Goal: Information Seeking & Learning: Learn about a topic

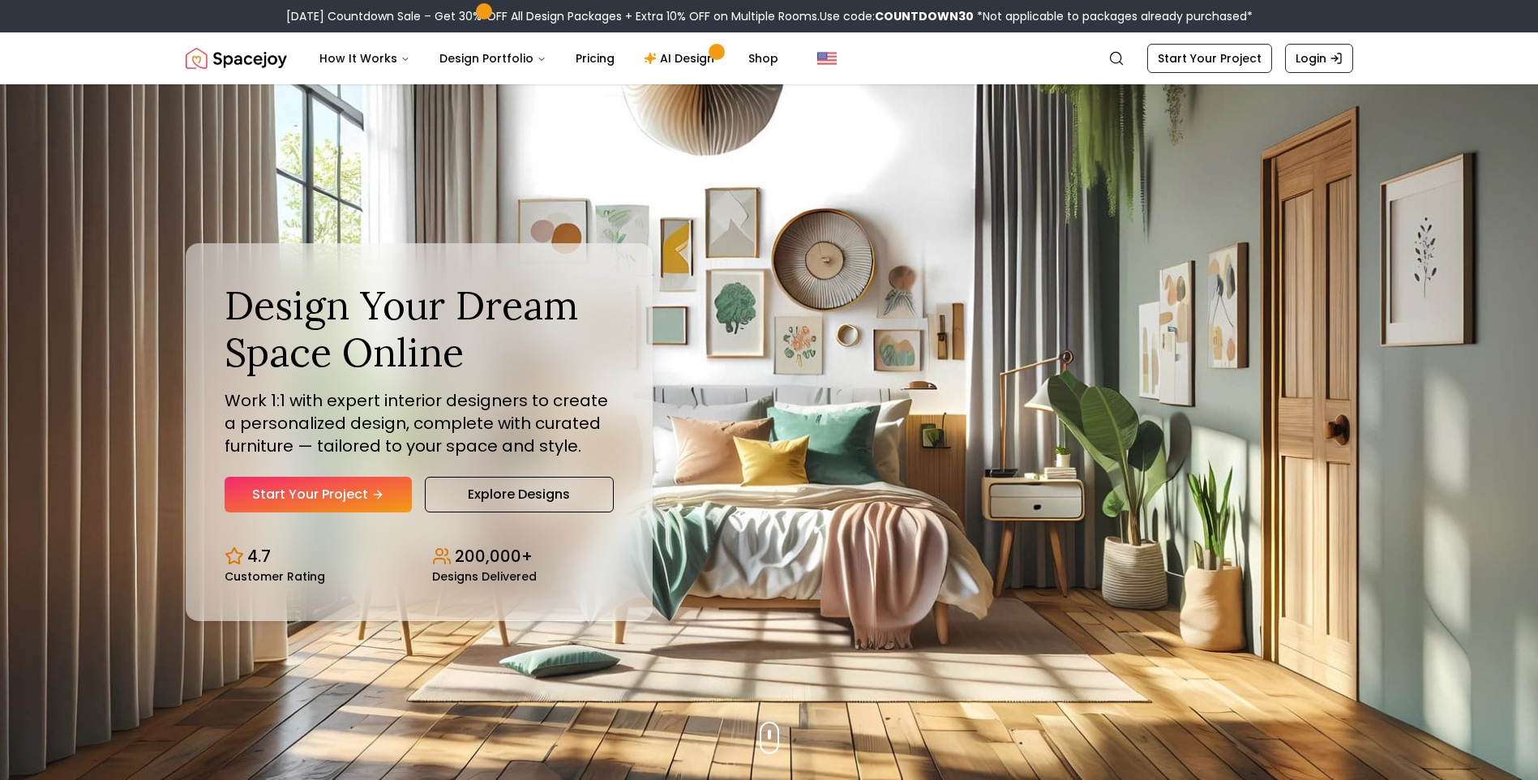
click at [427, 363] on h1 "Design Your Dream Space Online" at bounding box center [419, 328] width 389 height 93
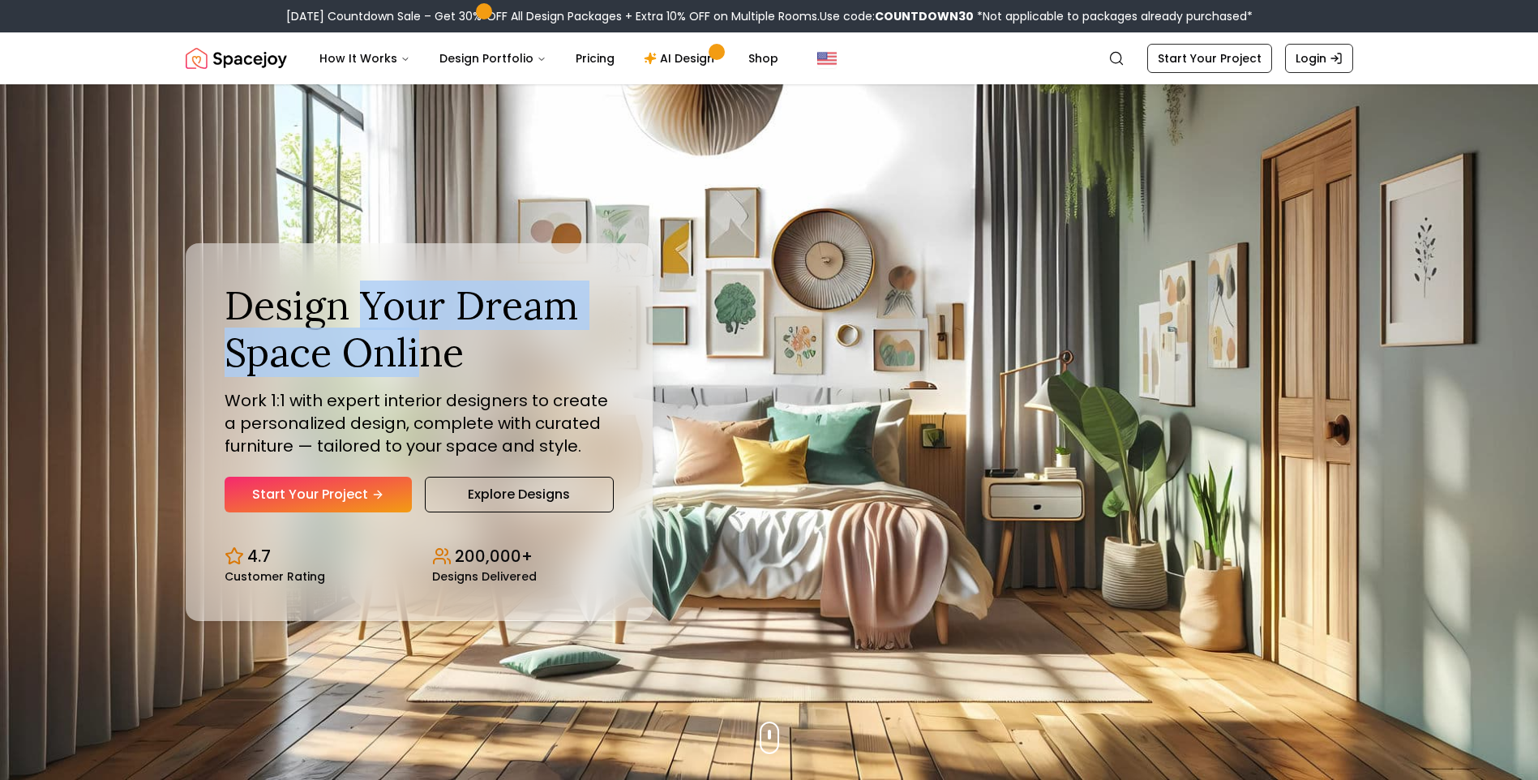
click at [427, 364] on h1 "Design Your Dream Space Online" at bounding box center [419, 328] width 389 height 93
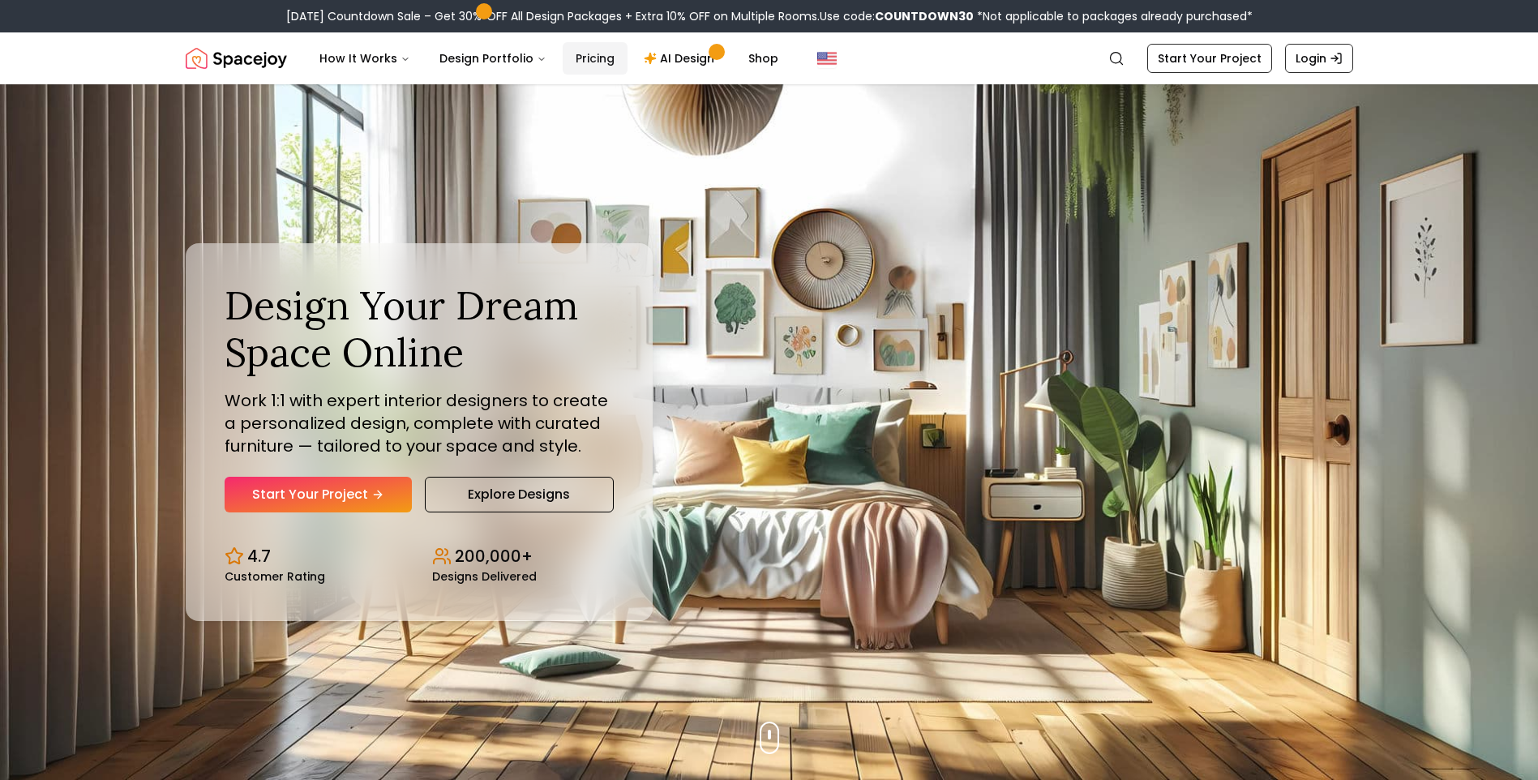
click at [563, 62] on link "Pricing" at bounding box center [595, 58] width 65 height 32
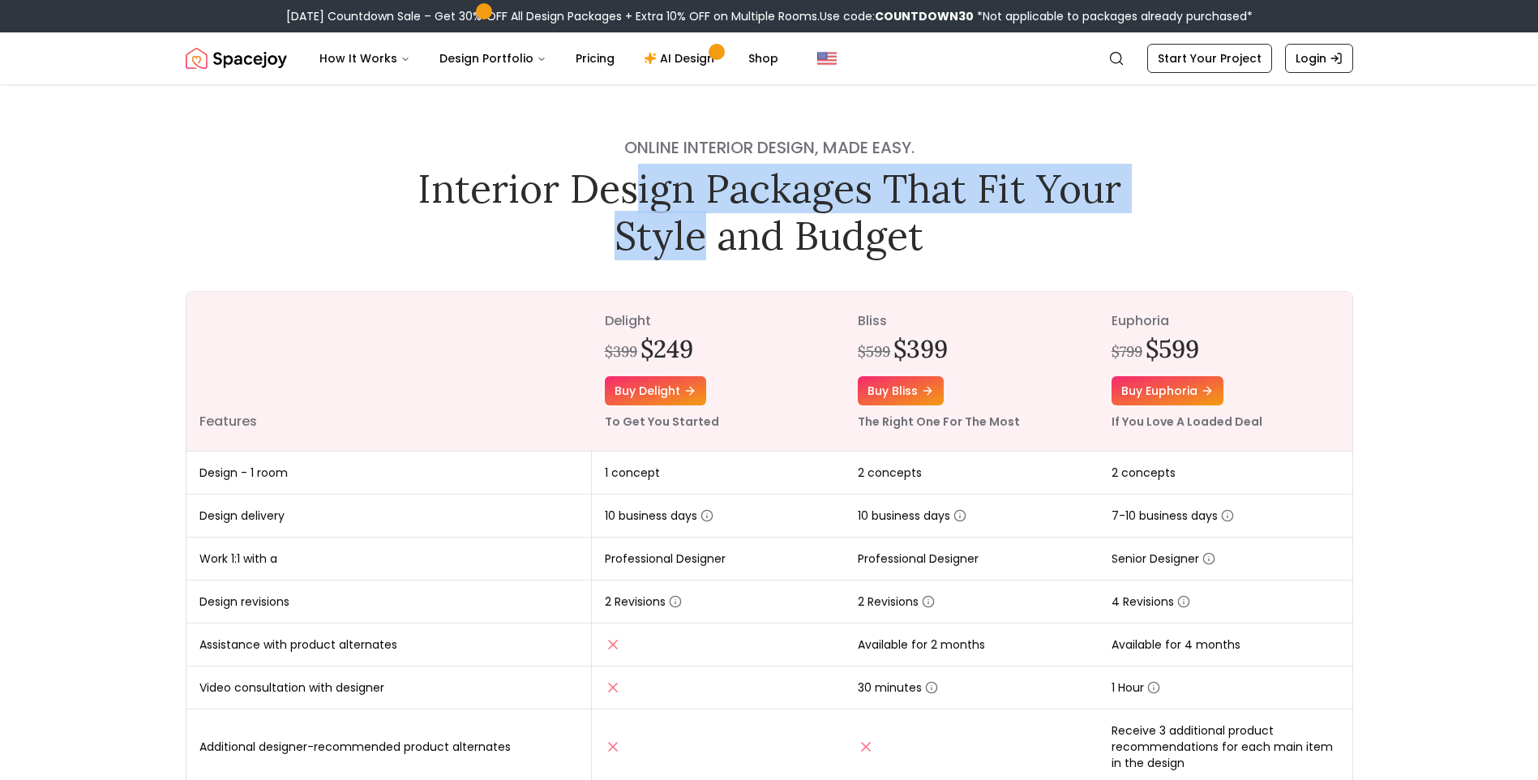
drag, startPoint x: 687, startPoint y: 222, endPoint x: 701, endPoint y: 231, distance: 16.4
click at [701, 231] on h1 "Interior Design Packages That Fit Your Style and Budget" at bounding box center [769, 211] width 727 height 93
click at [701, 232] on h1 "Interior Design Packages That Fit Your Style and Budget" at bounding box center [769, 211] width 727 height 93
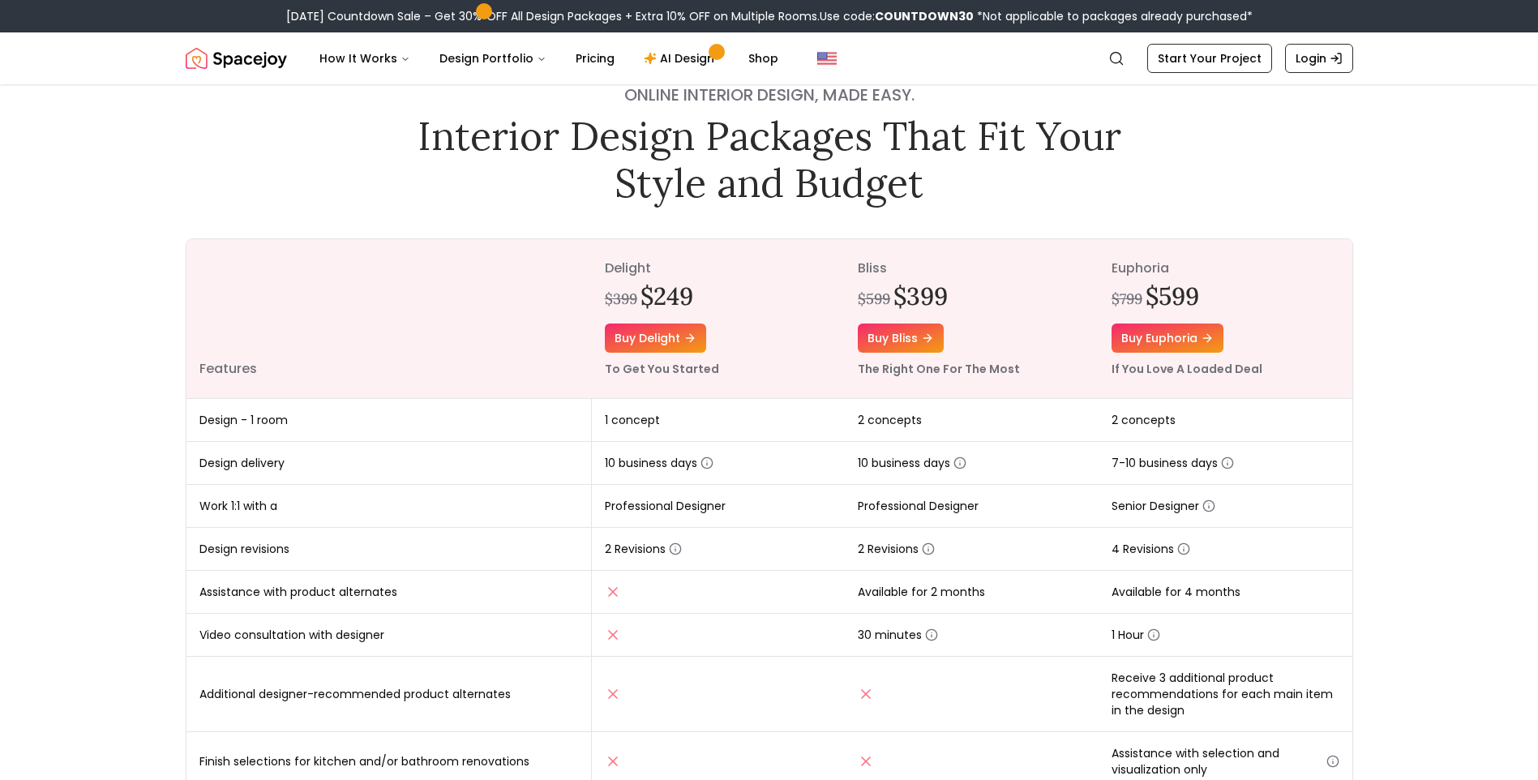
scroll to position [81, 0]
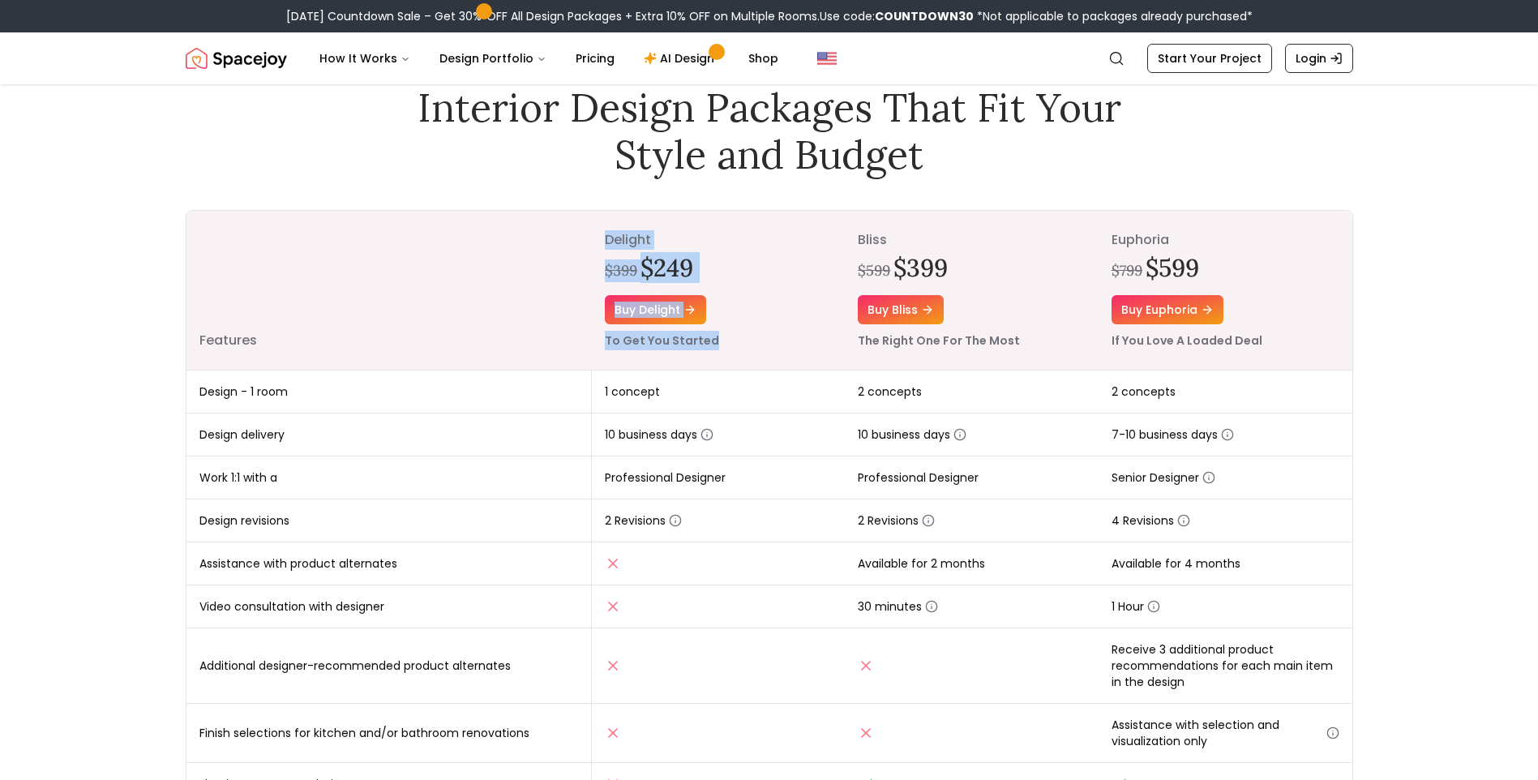
drag, startPoint x: 631, startPoint y: 265, endPoint x: 720, endPoint y: 361, distance: 130.8
click at [720, 361] on tr "Features delight $399 $249 Buy delight To Get You Started bliss $599 $399 Buy b…" at bounding box center [770, 291] width 1166 height 160
click at [720, 361] on th "delight $399 $249 Buy delight To Get You Started" at bounding box center [719, 291] width 254 height 160
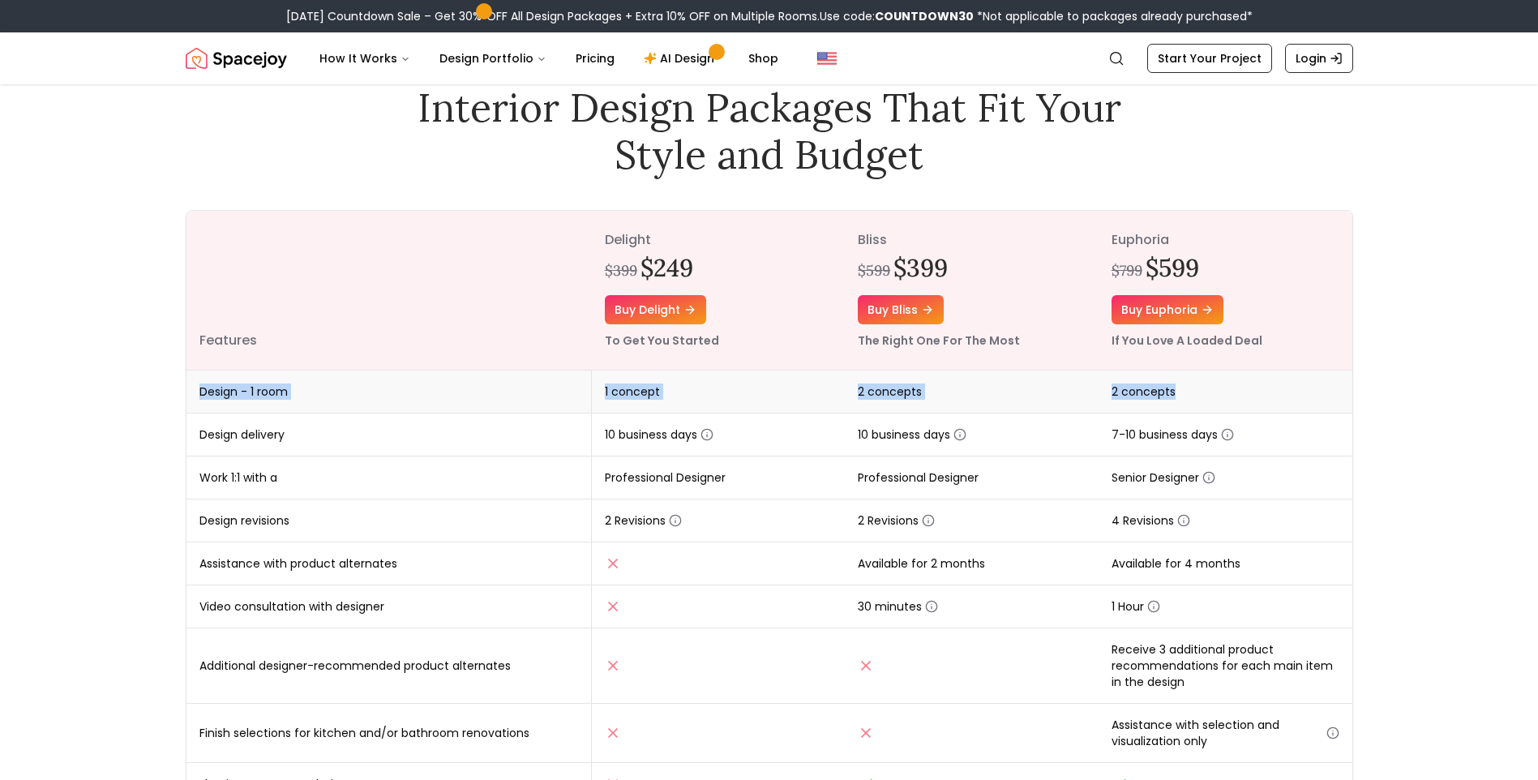
drag, startPoint x: 197, startPoint y: 390, endPoint x: 1199, endPoint y: 403, distance: 1001.6
click at [1199, 403] on tr "Design - 1 room 1 concept 2 concepts 2 concepts" at bounding box center [770, 392] width 1166 height 43
drag, startPoint x: 1199, startPoint y: 403, endPoint x: 1399, endPoint y: 383, distance: 201.3
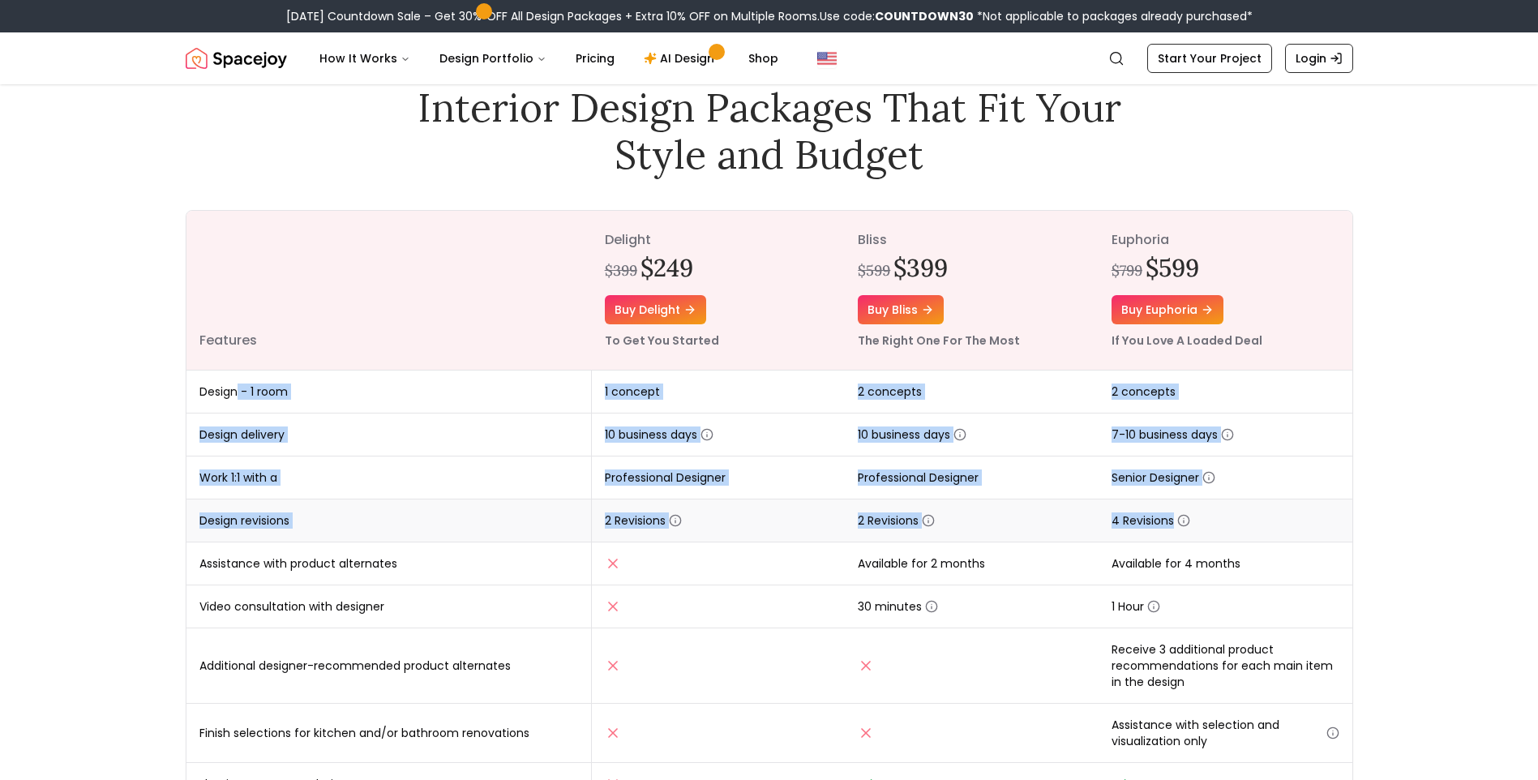
drag, startPoint x: 235, startPoint y: 394, endPoint x: 1233, endPoint y: 507, distance: 1004.6
click at [1233, 507] on tbody "Design - 1 room 1 concept 2 concepts 2 concepts Design delivery 10 business day…" at bounding box center [770, 717] width 1166 height 693
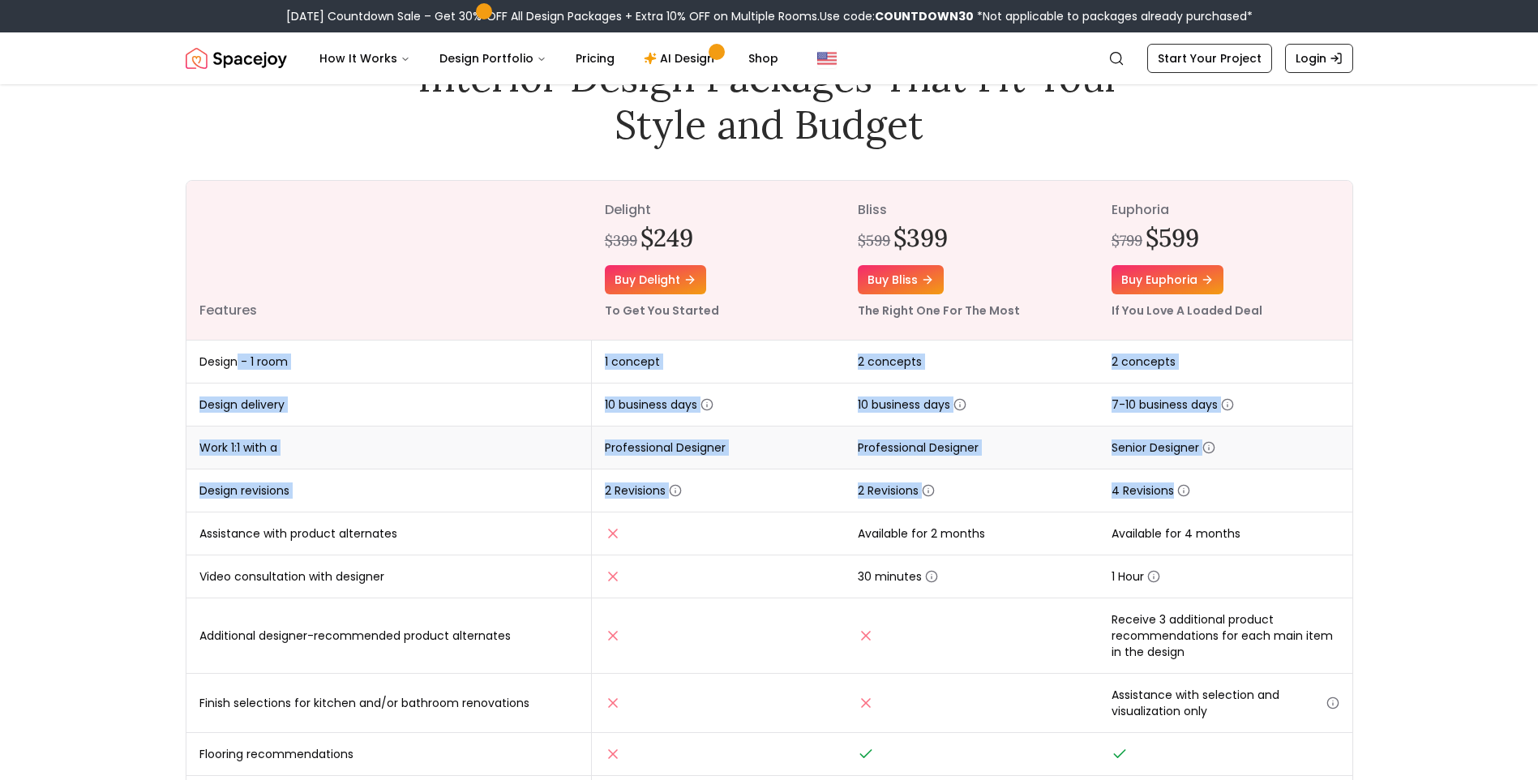
scroll to position [162, 0]
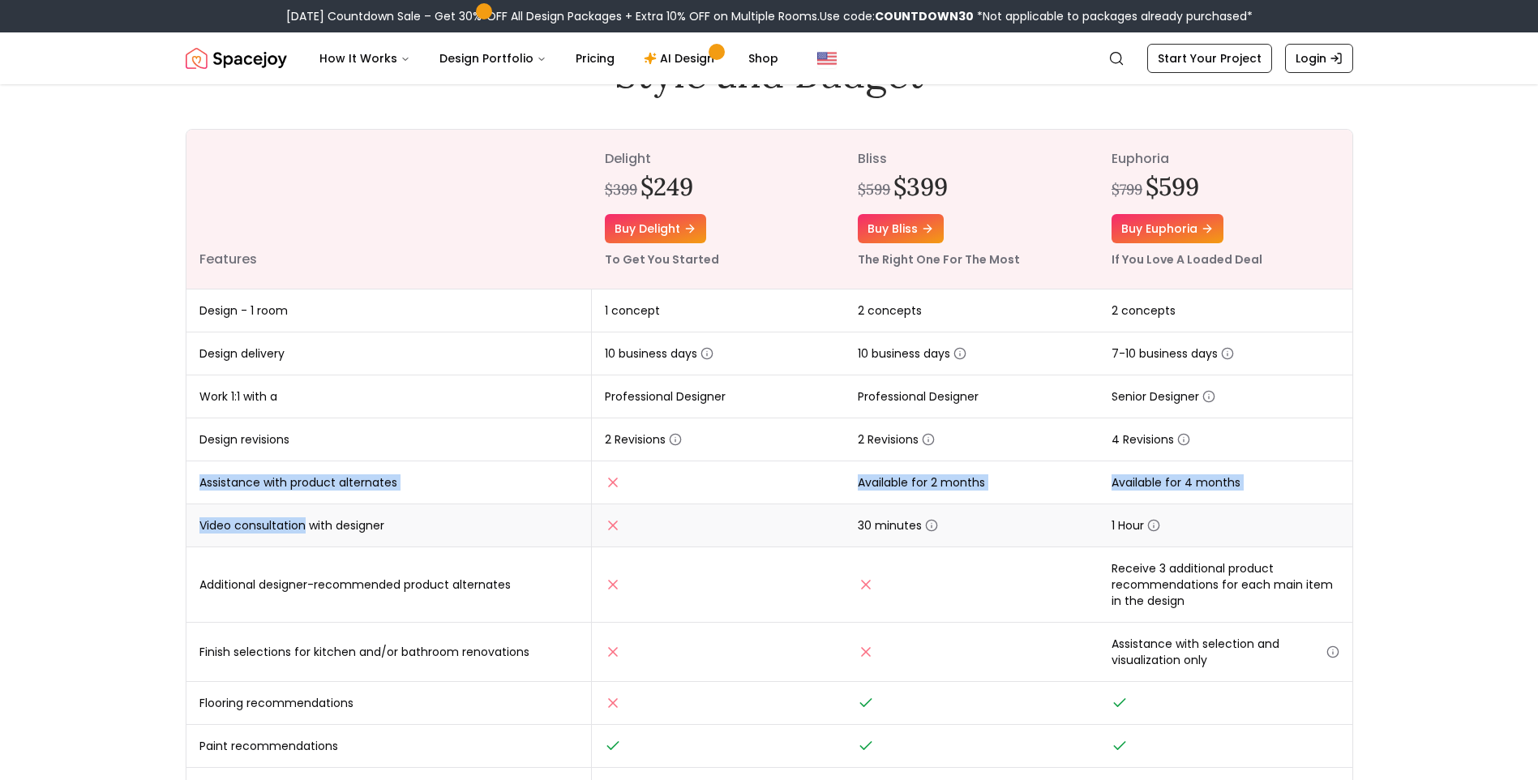
drag, startPoint x: 193, startPoint y: 476, endPoint x: 302, endPoint y: 528, distance: 121.2
click at [302, 528] on tbody "Design - 1 room 1 concept 2 concepts 2 concepts Design delivery 10 business day…" at bounding box center [770, 635] width 1166 height 693
click at [302, 528] on td "Video consultation with designer" at bounding box center [389, 525] width 405 height 43
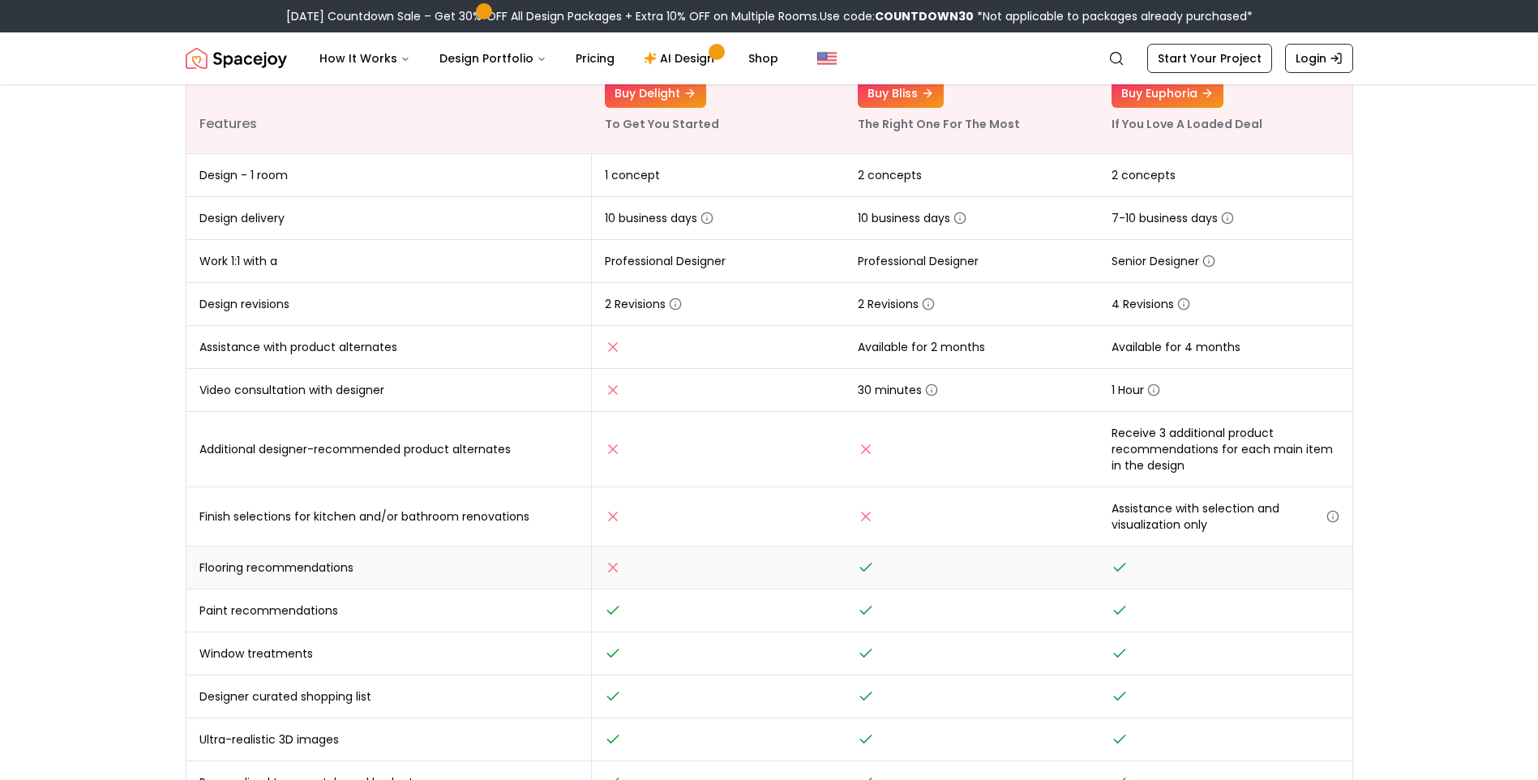
scroll to position [81, 0]
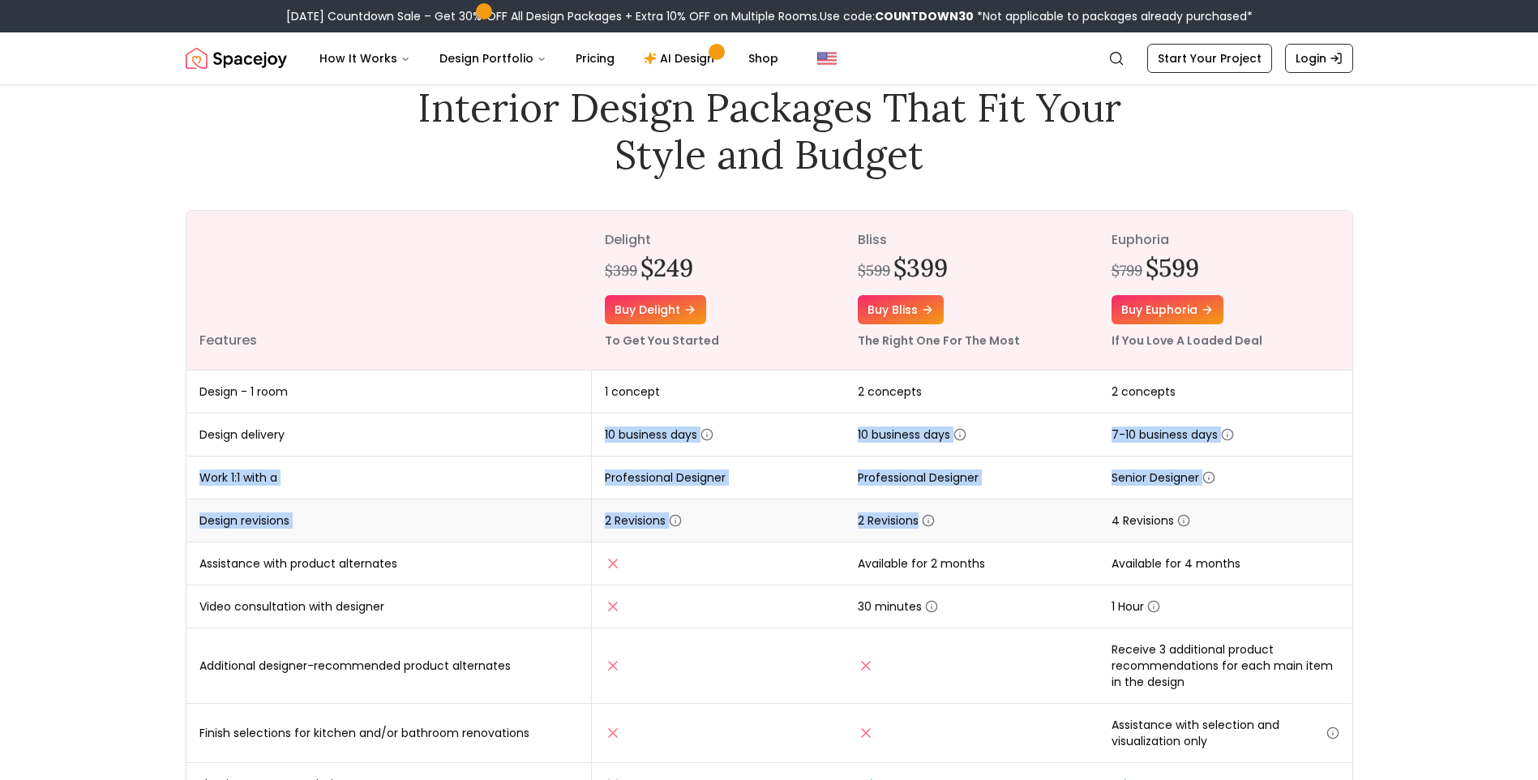
drag, startPoint x: 381, startPoint y: 430, endPoint x: 911, endPoint y: 530, distance: 539.0
click at [911, 530] on tbody "Design - 1 room 1 concept 2 concepts 2 concepts Design delivery 10 business day…" at bounding box center [770, 717] width 1166 height 693
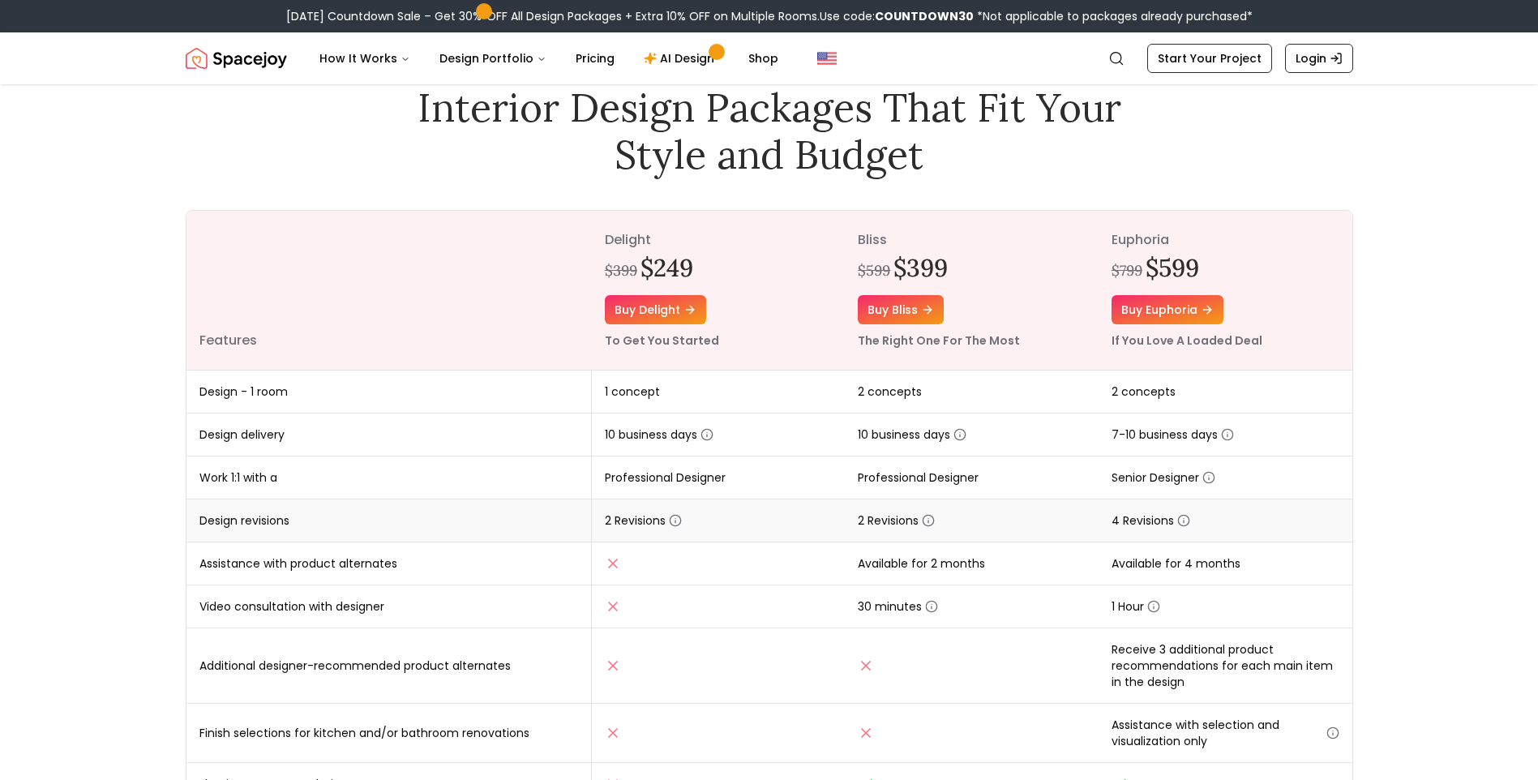
click at [911, 530] on td "2 Revisions" at bounding box center [972, 521] width 254 height 43
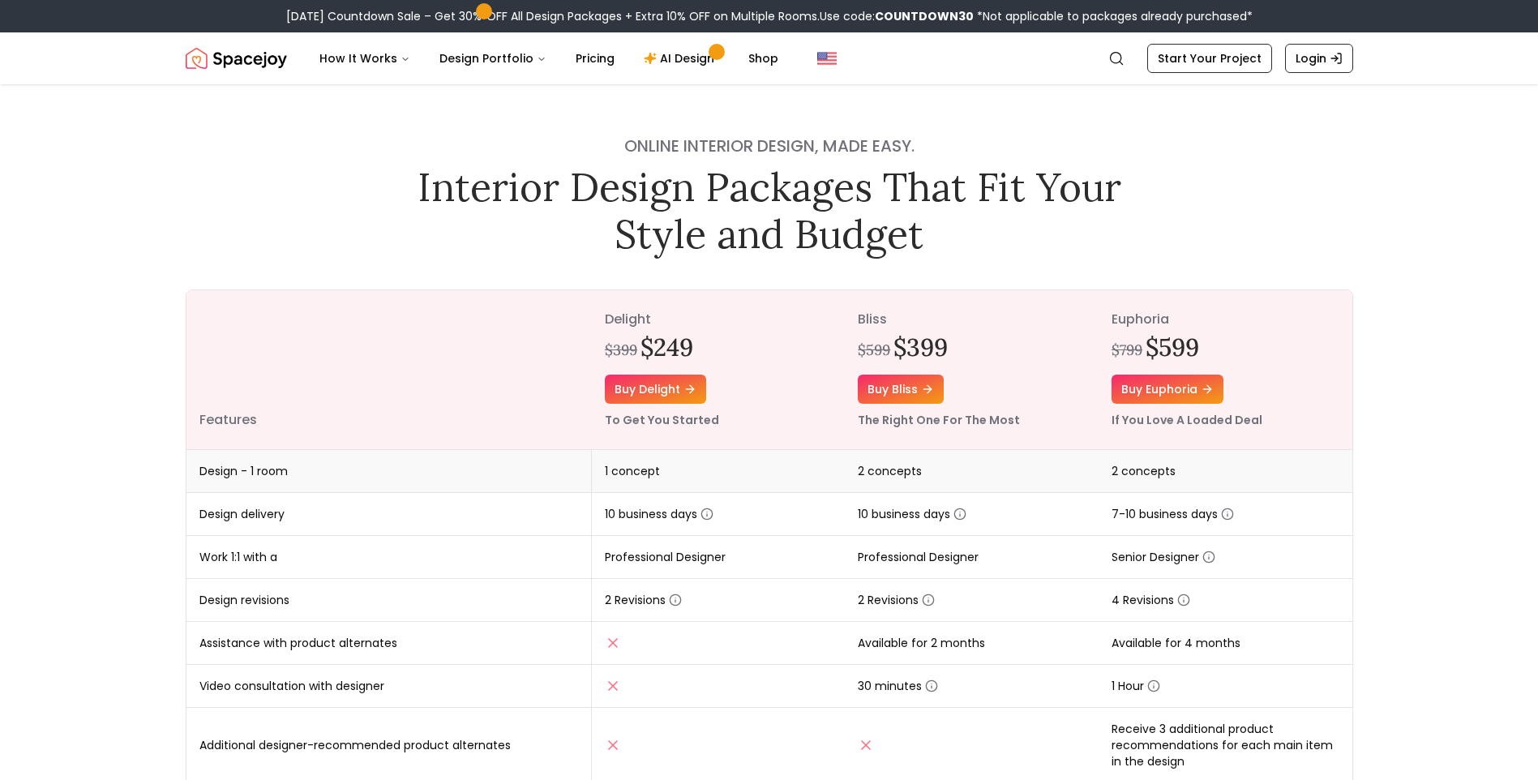
scroll to position [0, 0]
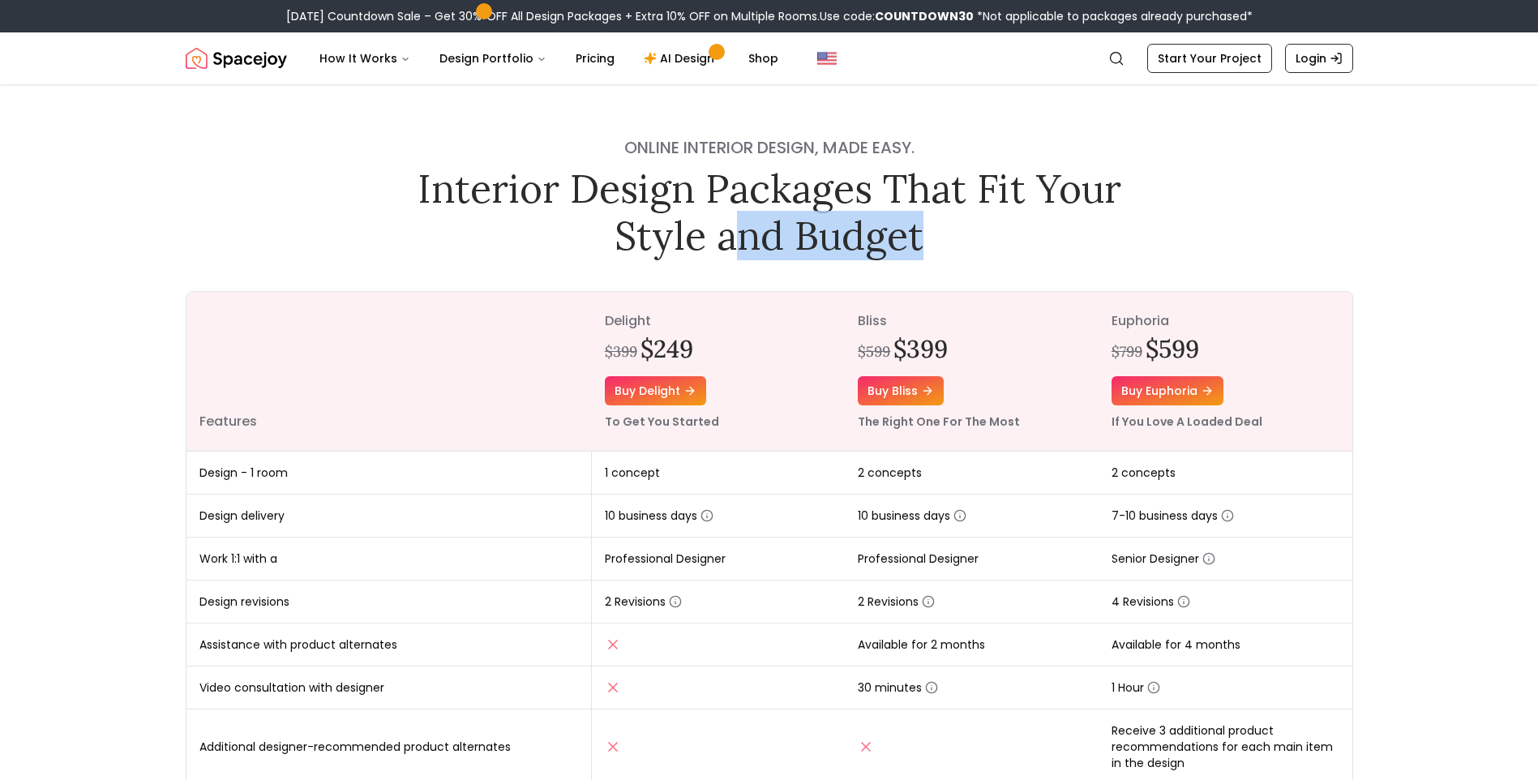
click at [762, 268] on div "Online interior design, made easy. Interior Design Packages That Fit Your Style…" at bounding box center [770, 614] width 1246 height 1061
click at [523, 61] on button "Design Portfolio" at bounding box center [493, 58] width 133 height 32
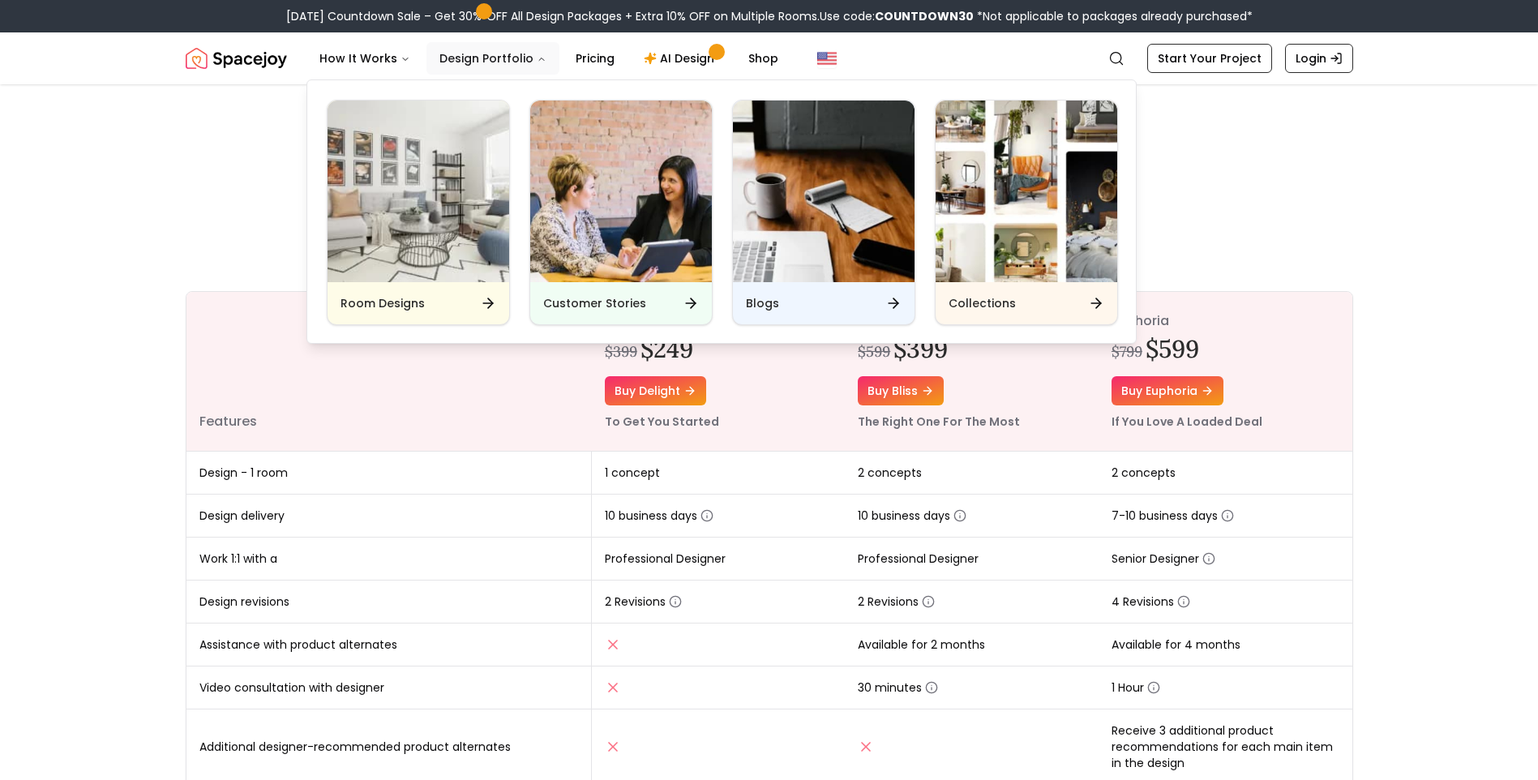
click at [509, 61] on button "Design Portfolio" at bounding box center [493, 58] width 133 height 32
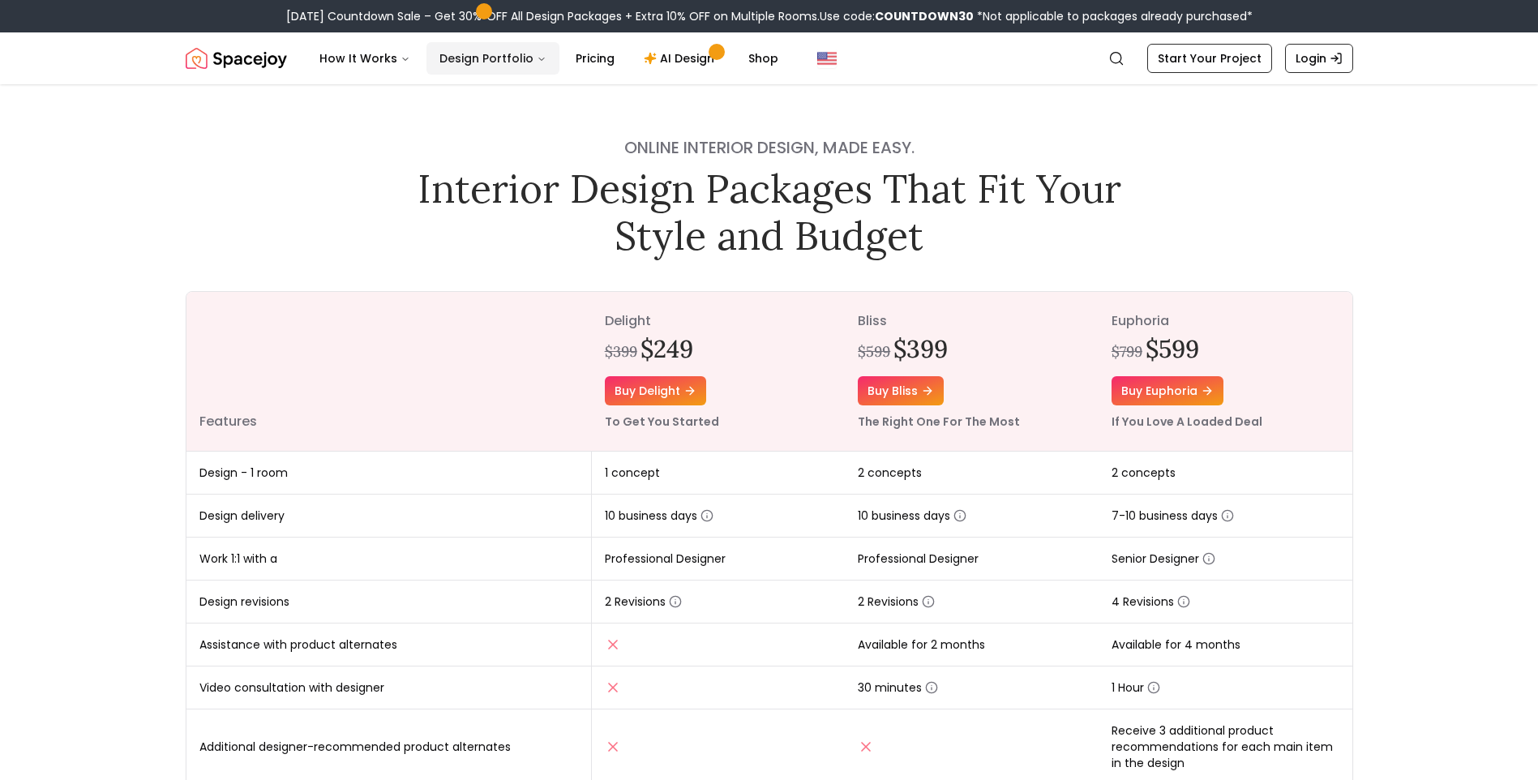
click at [530, 64] on button "Design Portfolio" at bounding box center [493, 58] width 133 height 32
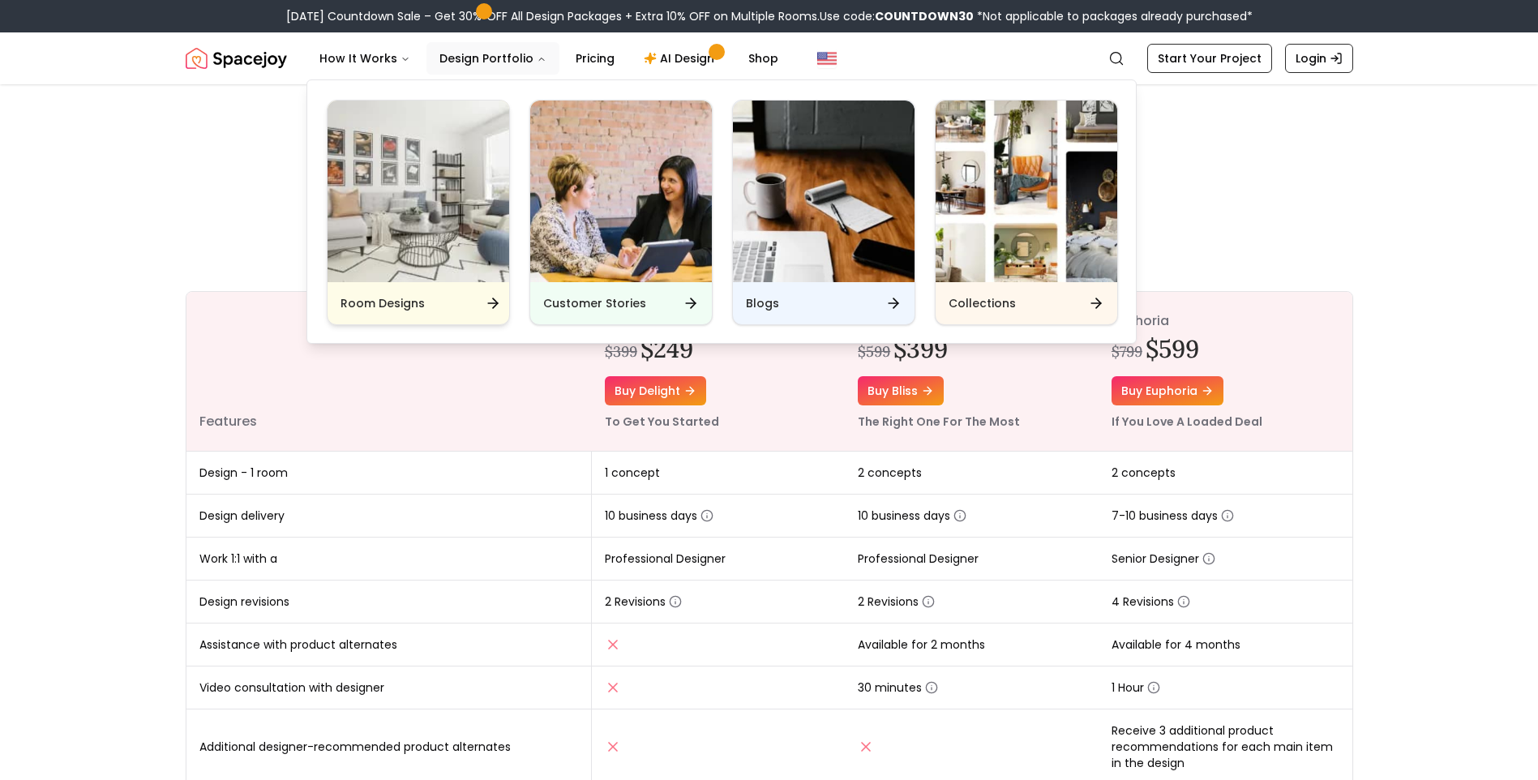
click at [423, 229] on img "Main" at bounding box center [419, 192] width 182 height 182
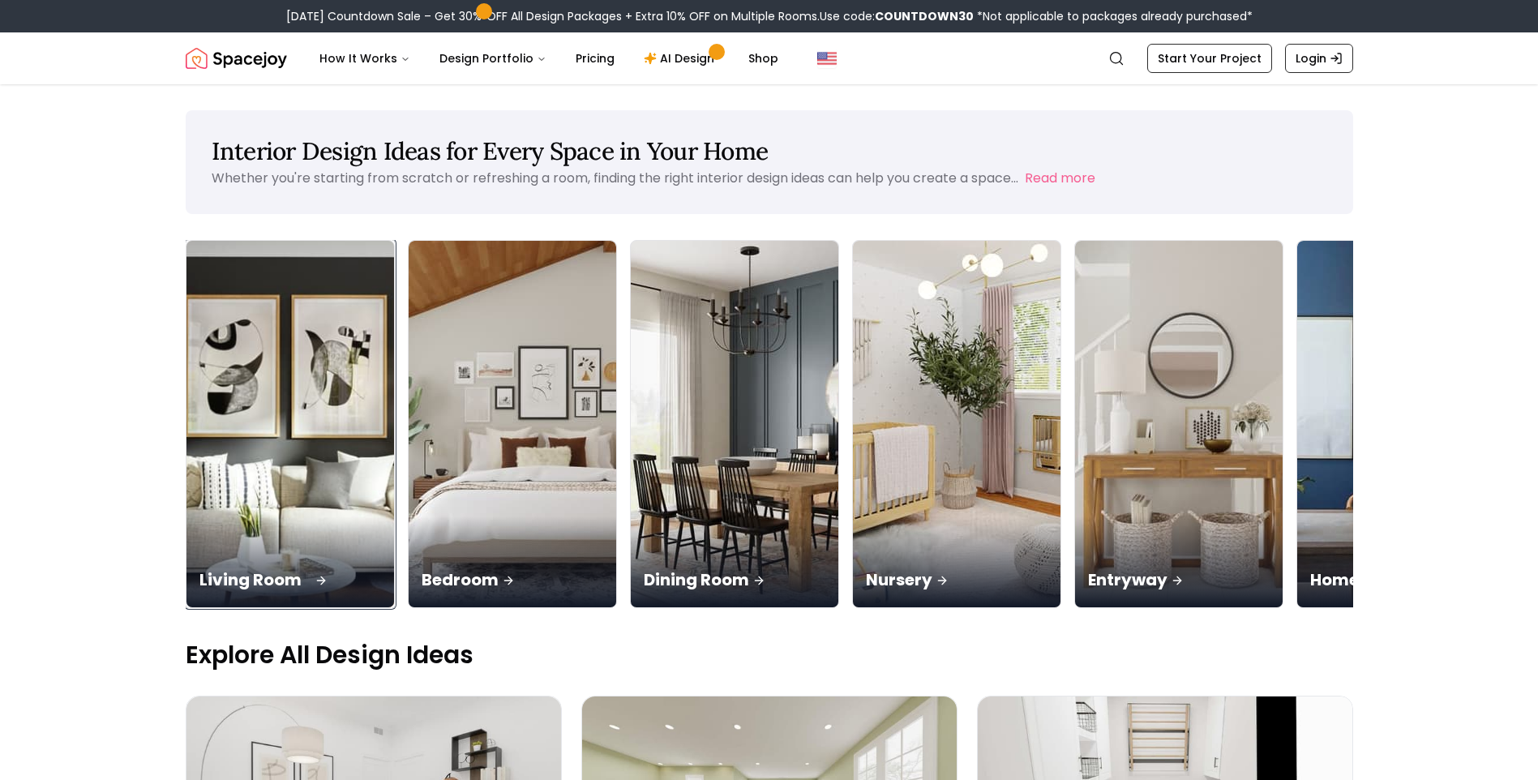
click at [298, 431] on img at bounding box center [290, 424] width 218 height 385
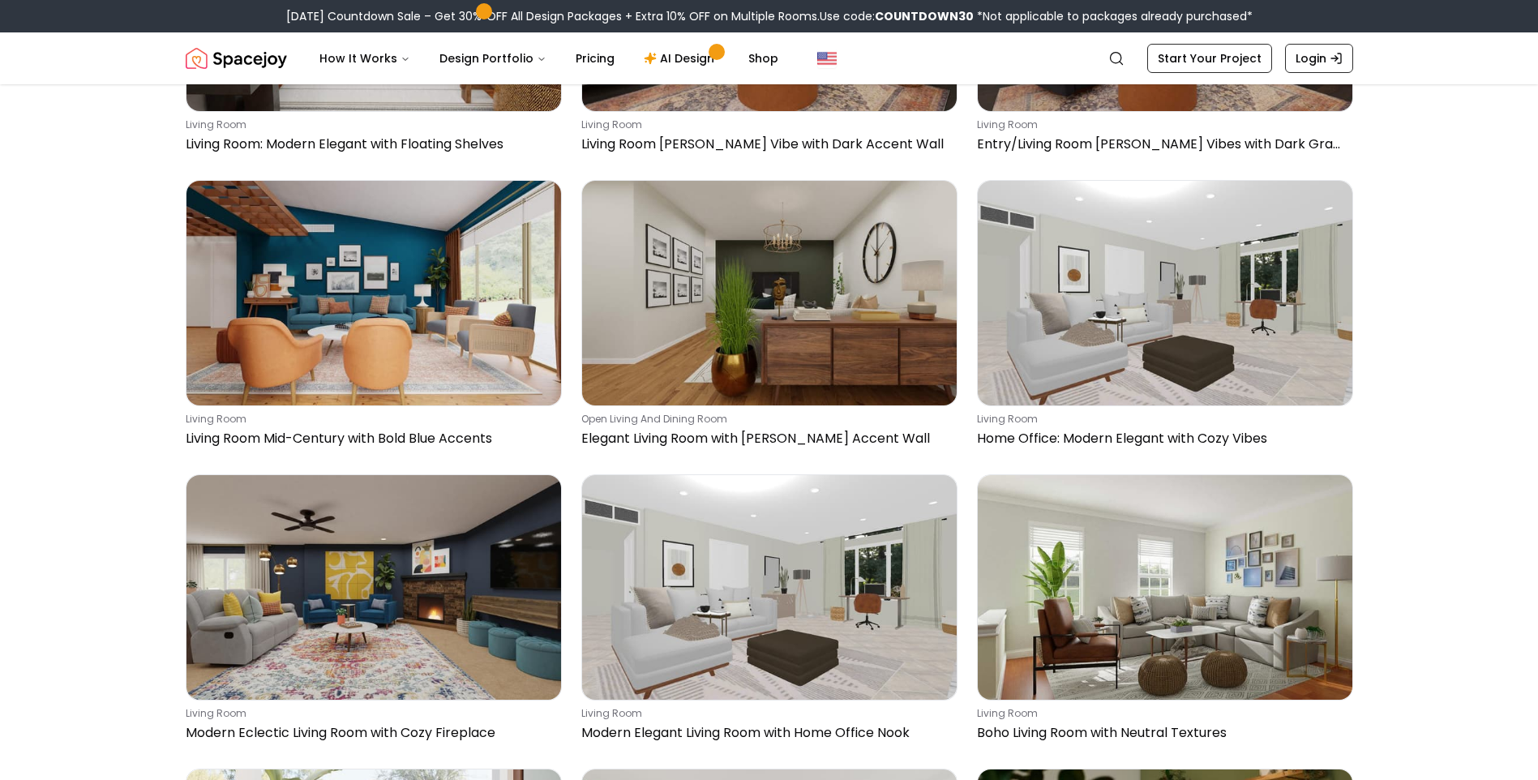
scroll to position [2189, 0]
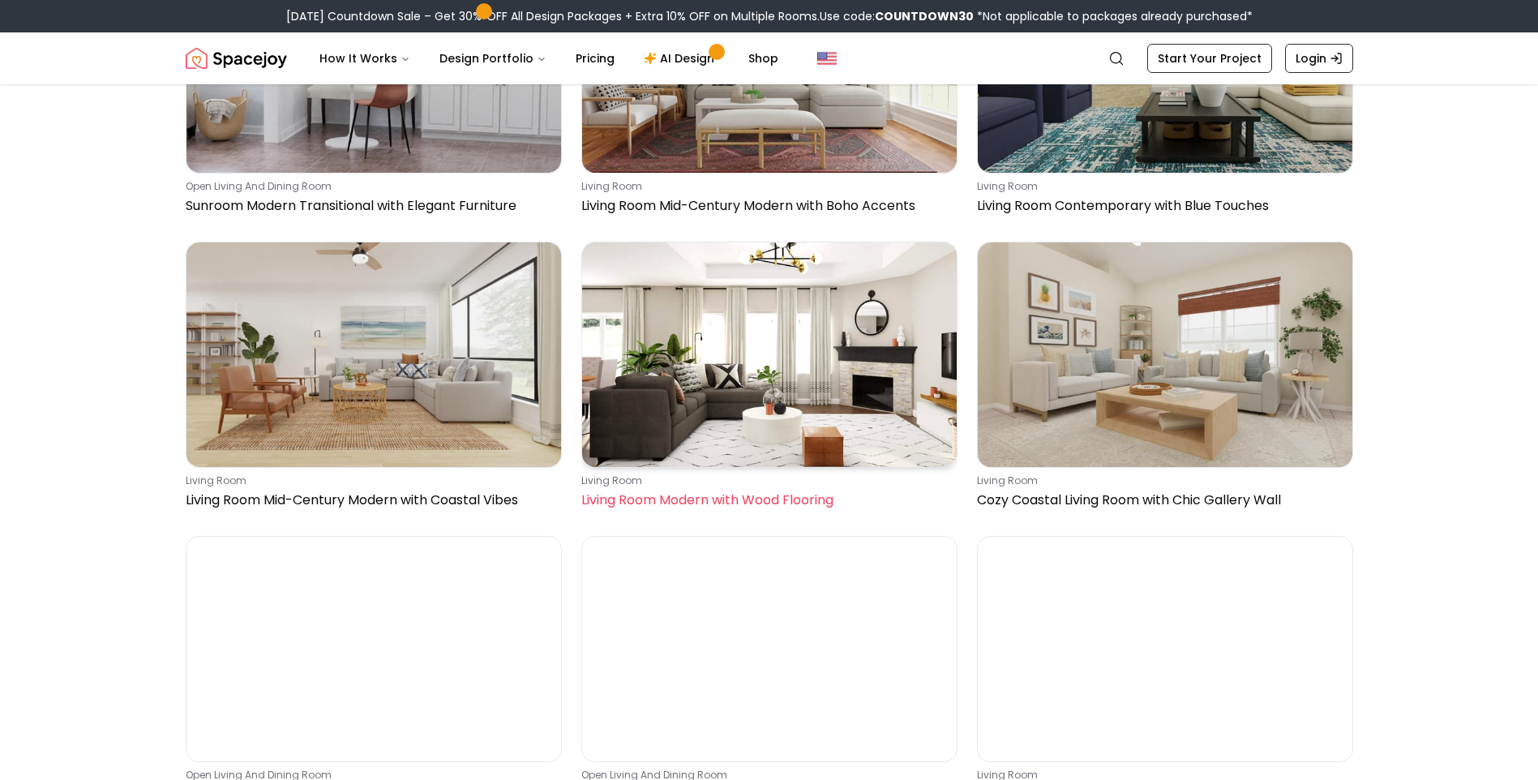
scroll to position [3244, 0]
